Goal: Task Accomplishment & Management: Use online tool/utility

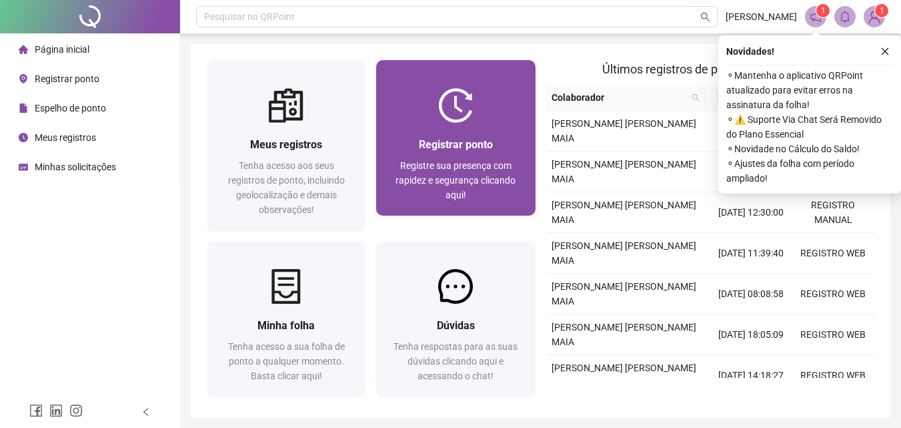
click at [456, 134] on div "Registrar ponto Registre sua presença com rapidez e segurança clicando aqui!" at bounding box center [455, 169] width 159 height 93
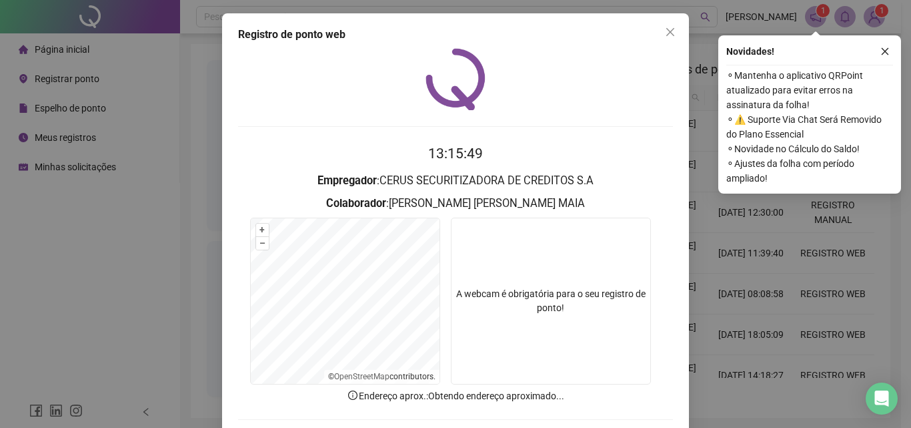
scroll to position [64, 0]
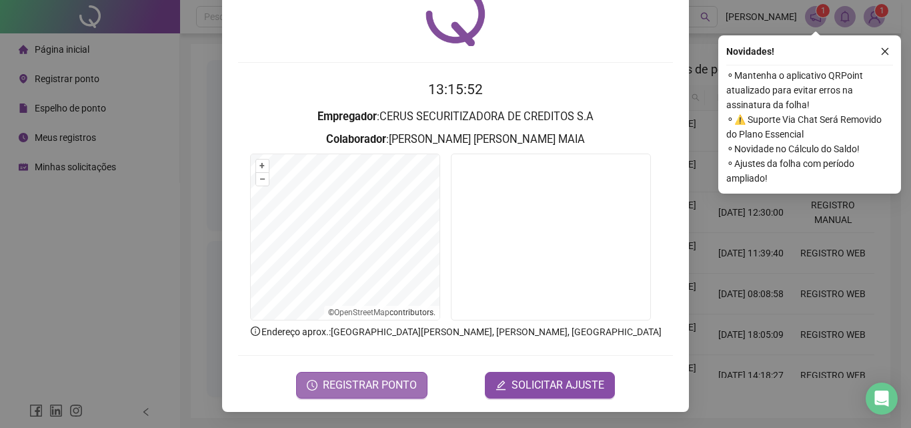
click at [347, 386] on span "REGISTRAR PONTO" at bounding box center [370, 385] width 94 height 16
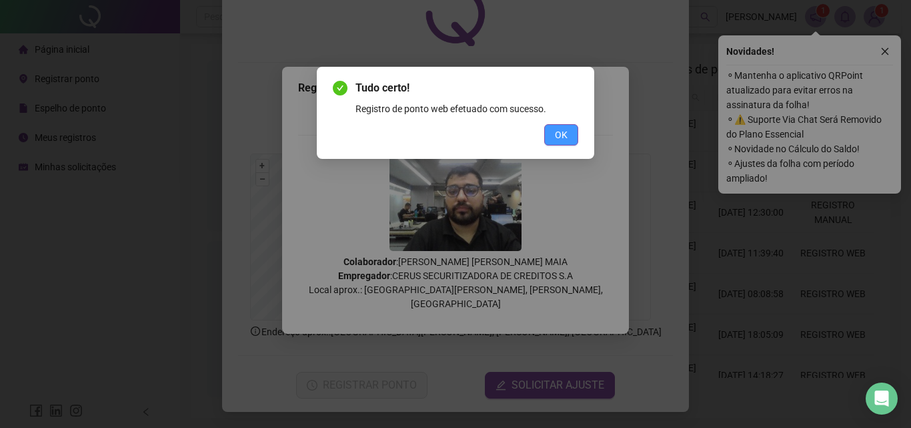
click at [550, 139] on button "OK" at bounding box center [561, 134] width 34 height 21
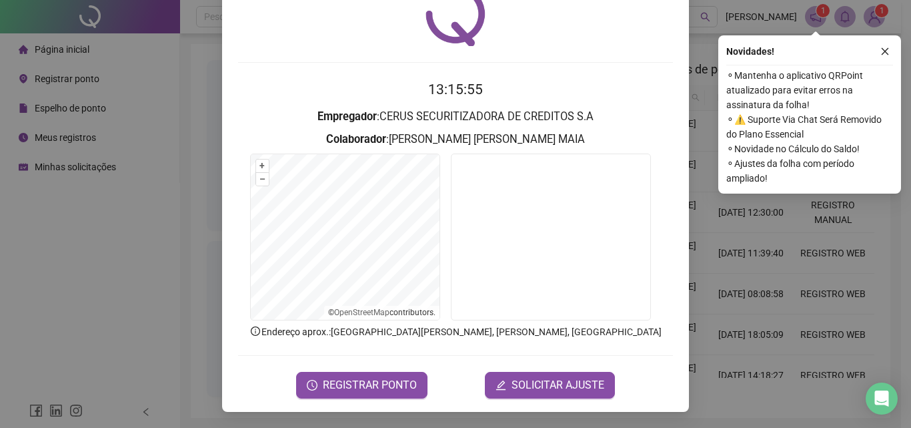
drag, startPoint x: 888, startPoint y: 51, endPoint x: 740, endPoint y: 49, distance: 147.4
click at [887, 51] on icon "close" at bounding box center [884, 51] width 9 height 9
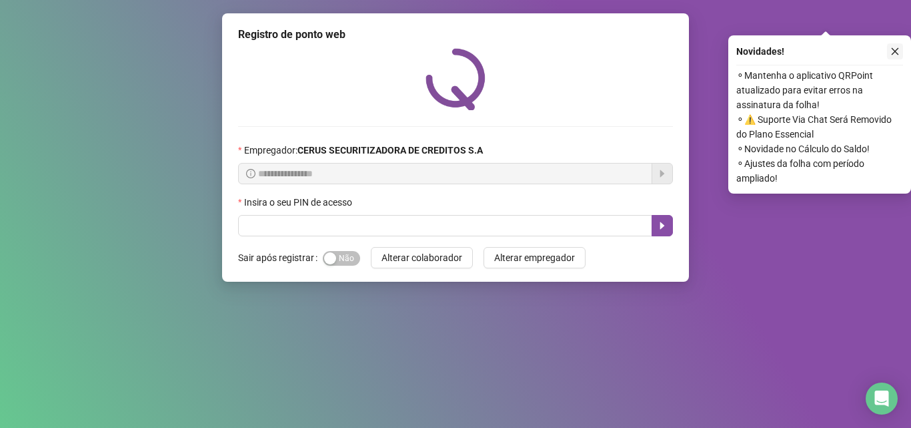
click at [890, 50] on icon "close" at bounding box center [894, 51] width 9 height 9
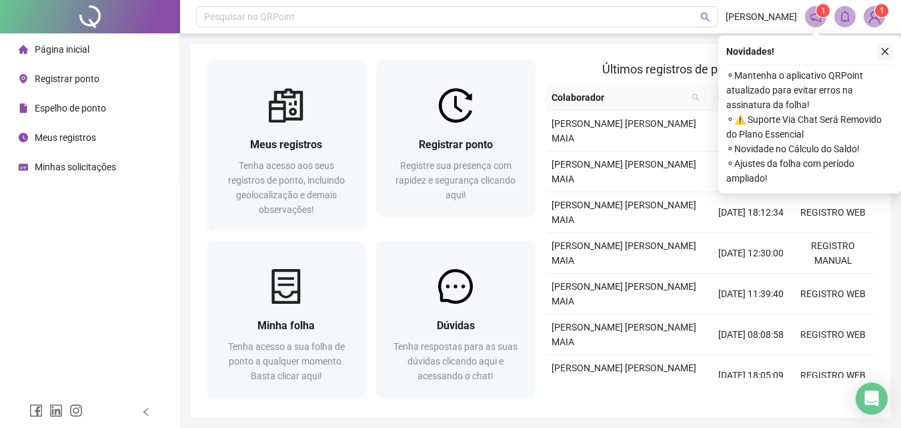
click at [882, 55] on icon "close" at bounding box center [884, 51] width 9 height 9
